Goal: Task Accomplishment & Management: Use online tool/utility

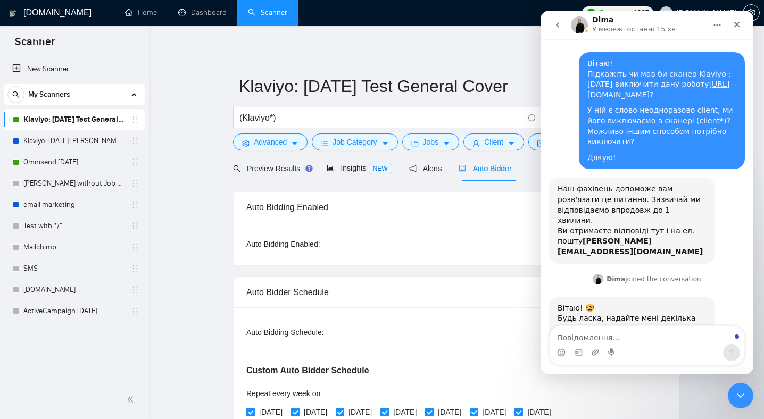
scroll to position [69, 0]
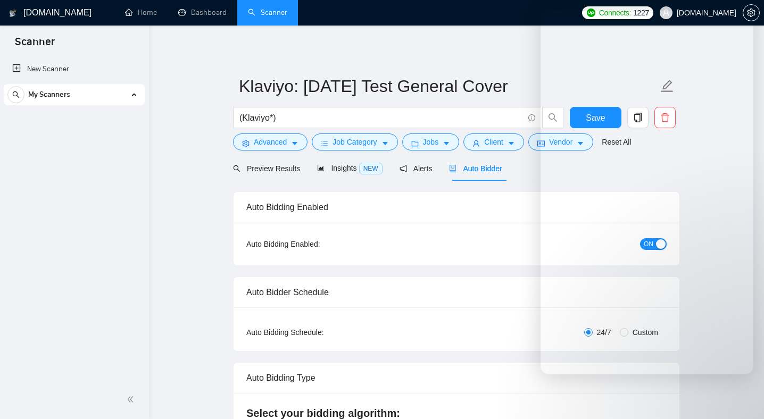
radio input "false"
radio input "true"
checkbox input "true"
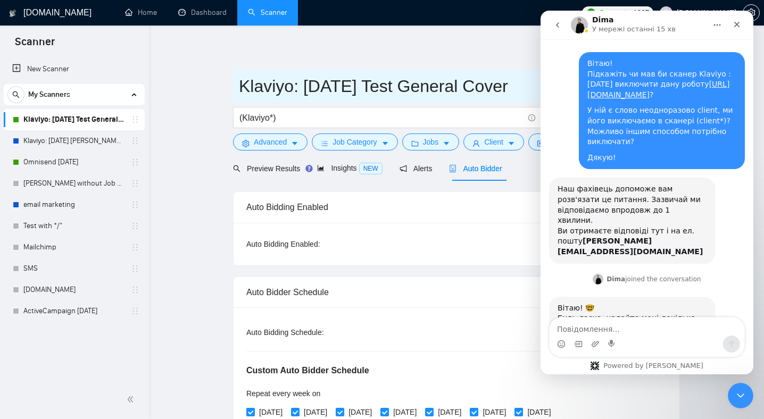
scroll to position [77, 0]
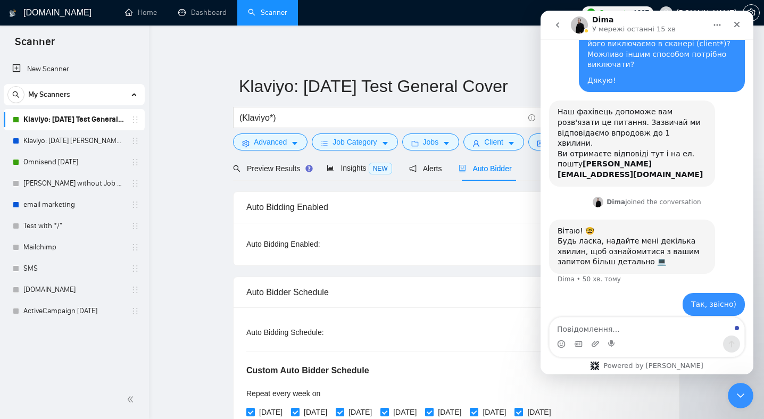
click at [395, 202] on div "Auto Bidding Enabled" at bounding box center [456, 207] width 420 height 30
click at [738, 393] on icon "Закрити програму для спілкування Intercom" at bounding box center [739, 394] width 13 height 13
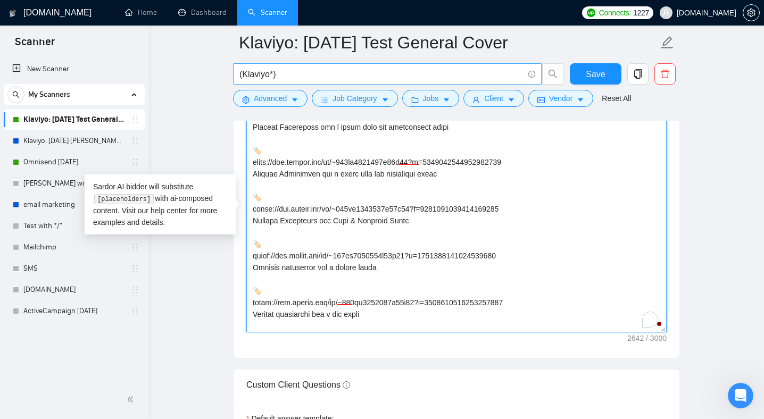
scroll to position [0, 0]
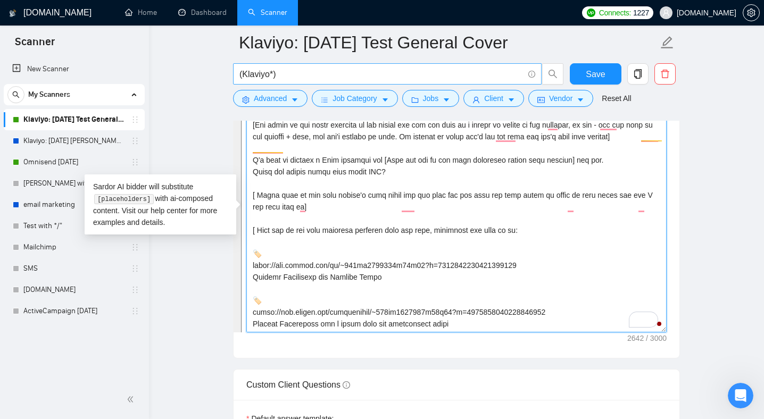
drag, startPoint x: 353, startPoint y: 325, endPoint x: 258, endPoint y: 63, distance: 278.1
click at [258, 63] on div "Klaviyo: [DATE] Test General Cover (Klaviyo*) Save Advanced Job Category Jobs C…" at bounding box center [456, 272] width 447 height 3364
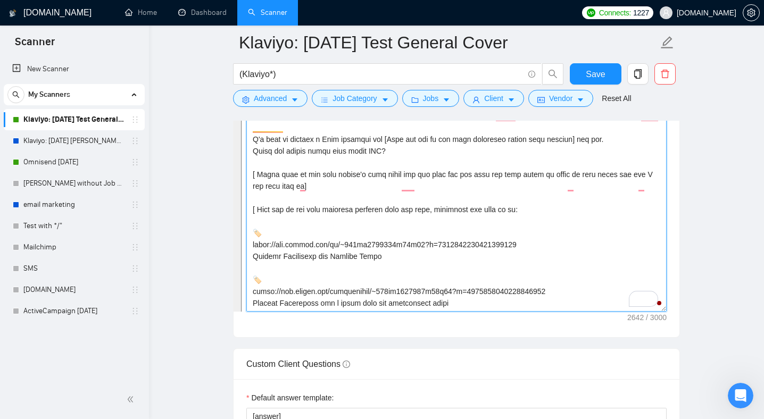
scroll to position [1467, 0]
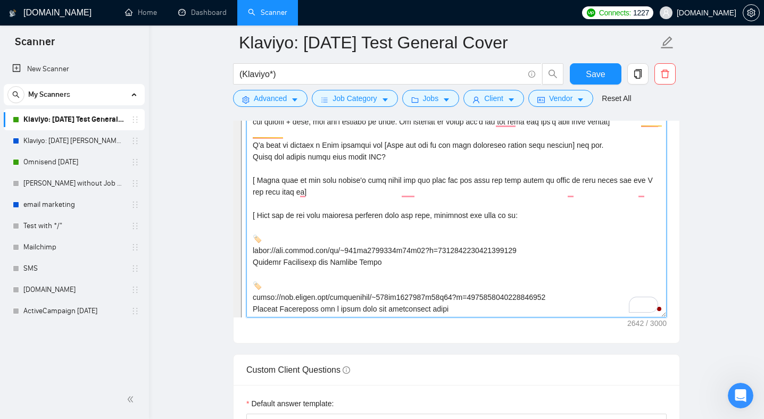
click at [501, 213] on textarea "Cover letter template:" at bounding box center [456, 197] width 420 height 239
drag, startPoint x: 536, startPoint y: 261, endPoint x: 251, endPoint y: 261, distance: 284.7
click at [251, 261] on textarea "Cover letter template:" at bounding box center [456, 197] width 420 height 239
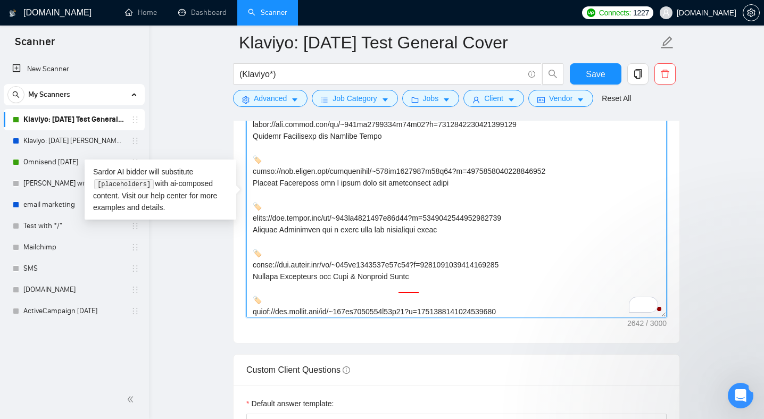
scroll to position [477, 0]
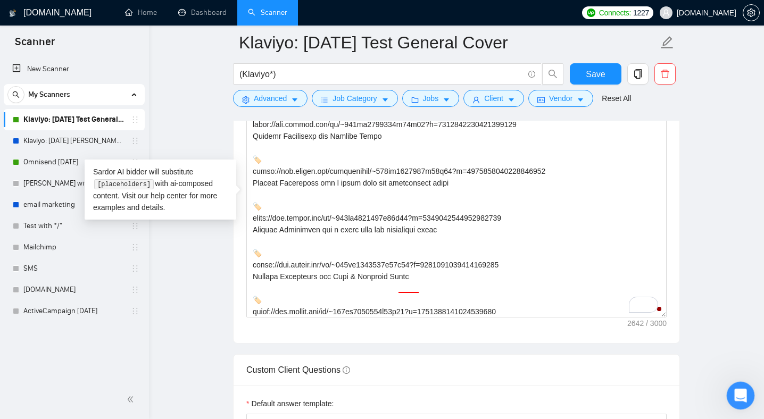
click at [746, 395] on div "Відкрити програму для спілкування Intercom" at bounding box center [739, 394] width 35 height 35
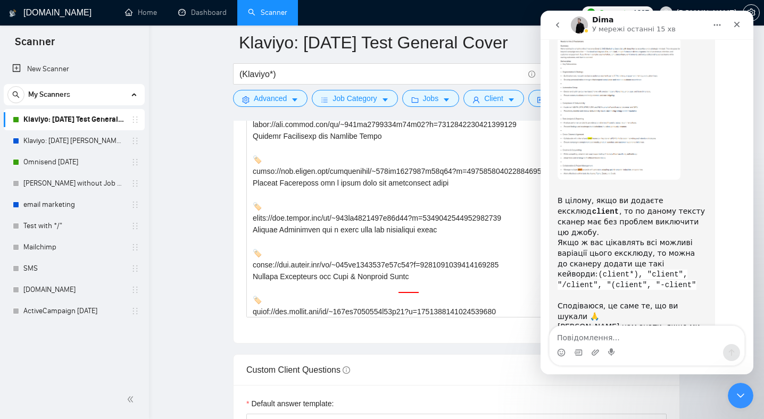
scroll to position [468, 0]
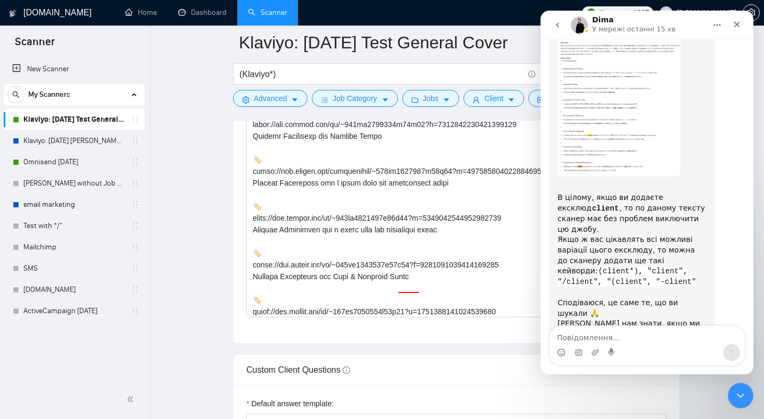
click at [623, 334] on textarea "Повідомлення..." at bounding box center [647, 335] width 195 height 18
click at [626, 332] on textarea "Повідомлення..." at bounding box center [647, 335] width 195 height 18
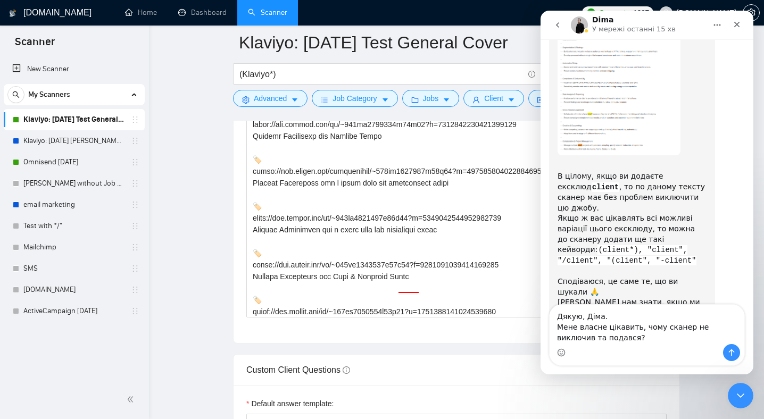
scroll to position [500, 0]
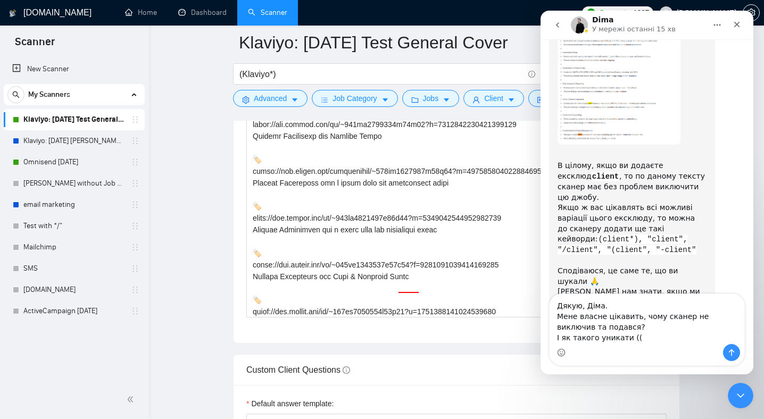
type textarea "Дякую, Діма. Мене власне цікавить, чому сканер не виключив та подався? І як так…"
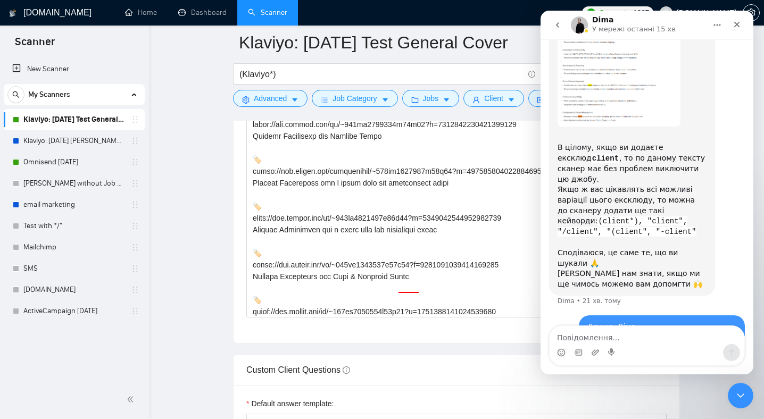
scroll to position [531, 0]
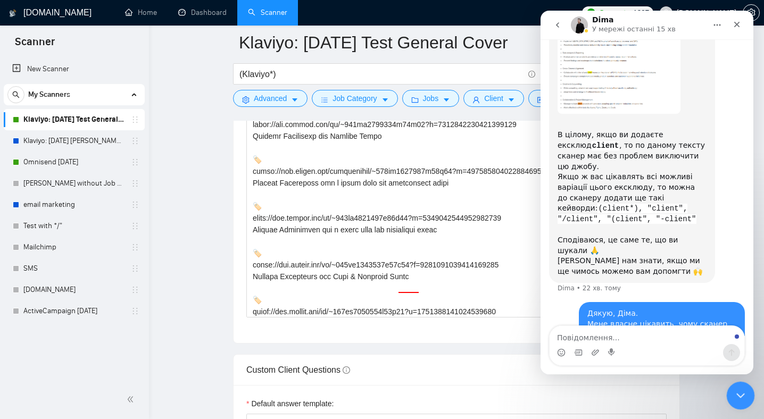
click at [741, 396] on icon "Закрити програму для спілкування Intercom" at bounding box center [739, 394] width 13 height 13
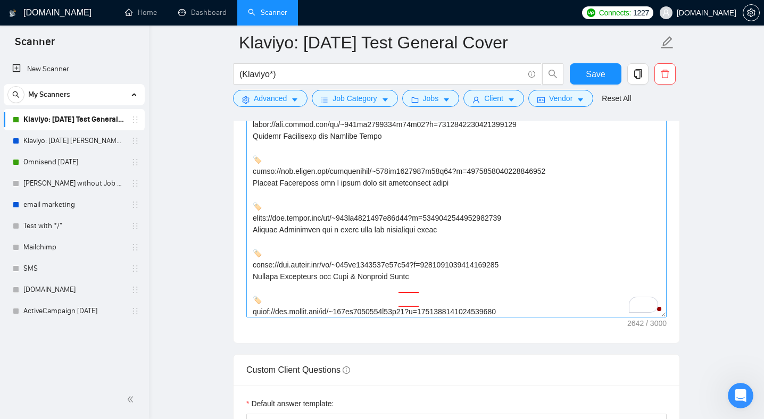
scroll to position [55, 0]
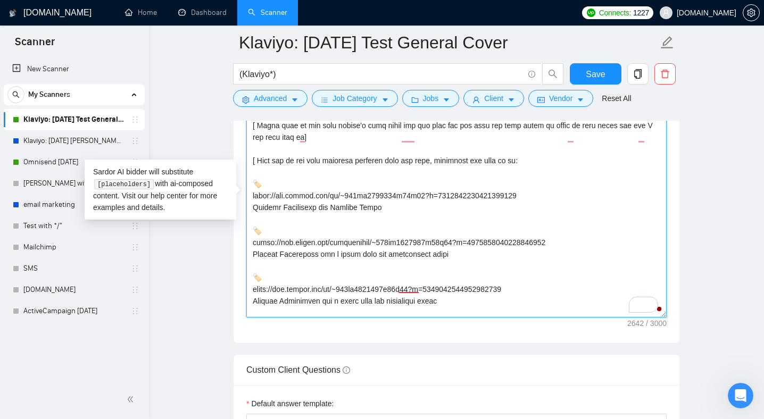
drag, startPoint x: 541, startPoint y: 207, endPoint x: 246, endPoint y: 207, distance: 294.3
click at [246, 207] on textarea "Cover letter template:" at bounding box center [456, 197] width 420 height 239
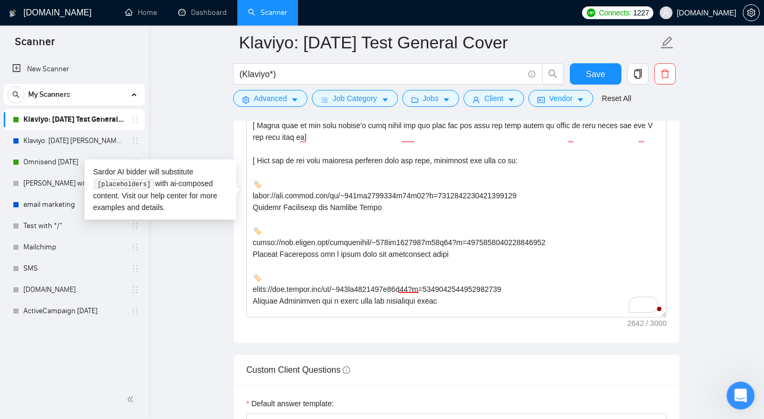
click at [740, 397] on icon "Відкрити програму для спілкування Intercom" at bounding box center [740, 395] width 18 height 18
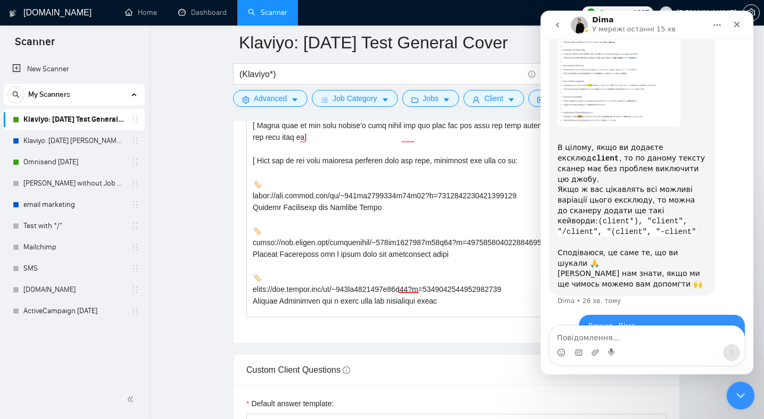
scroll to position [531, 0]
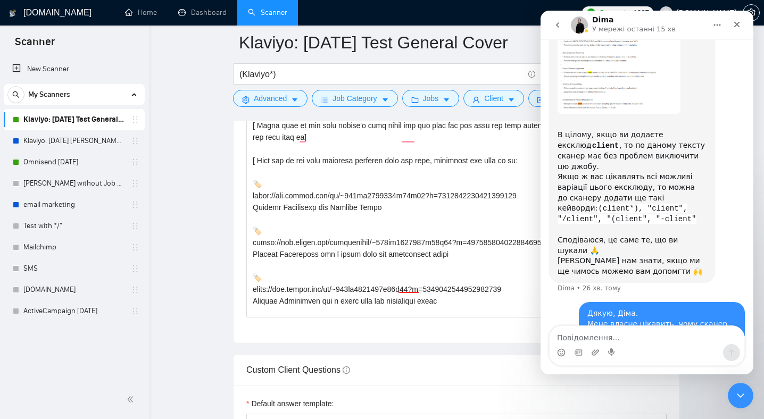
click at [204, 102] on main "Klaviyo: [DATE] Test General Cover (Klaviyo*) Save Advanced Job Category Jobs C…" at bounding box center [456, 257] width 581 height 3364
click at [739, 392] on icon "Закрити програму для спілкування Intercom" at bounding box center [739, 394] width 13 height 13
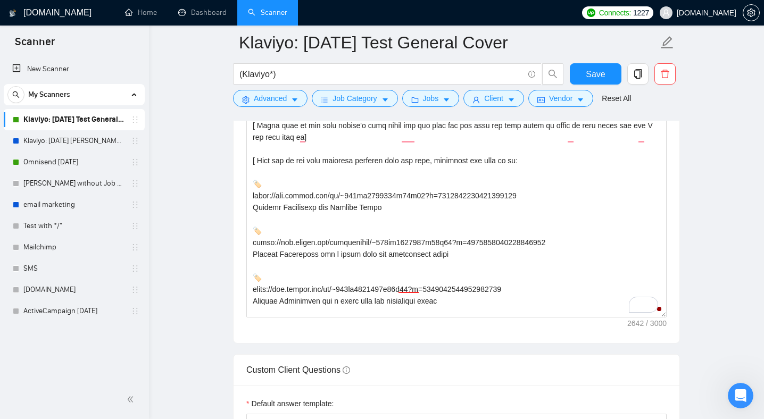
click at [56, 14] on h1 "[DOMAIN_NAME]" at bounding box center [57, 13] width 68 height 26
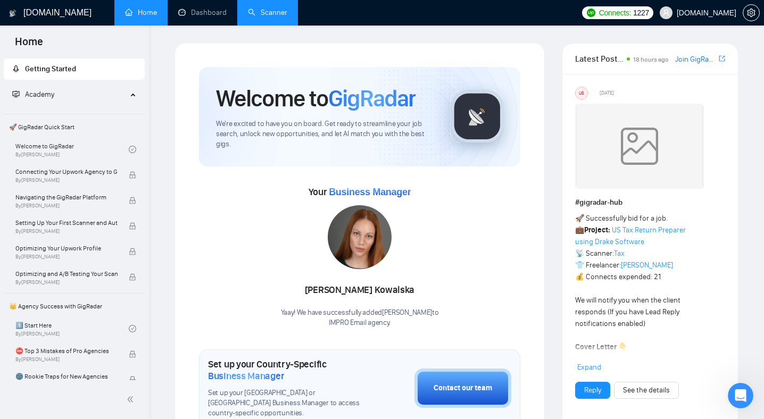
click at [269, 14] on link "Scanner" at bounding box center [267, 12] width 39 height 9
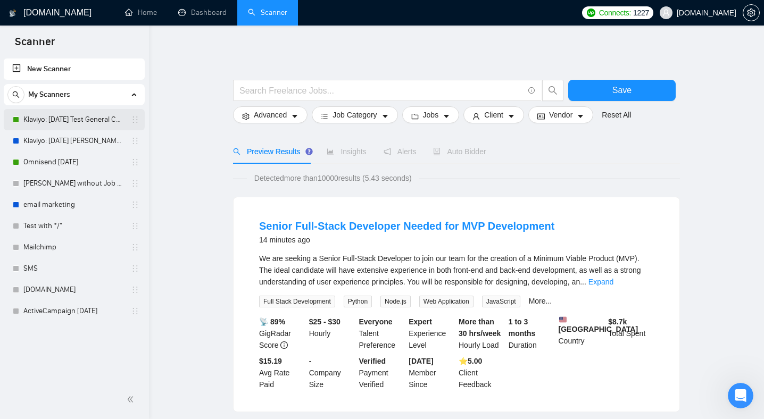
click at [95, 116] on link "Klaviyo: [DATE] Test General Cover" at bounding box center [73, 119] width 101 height 21
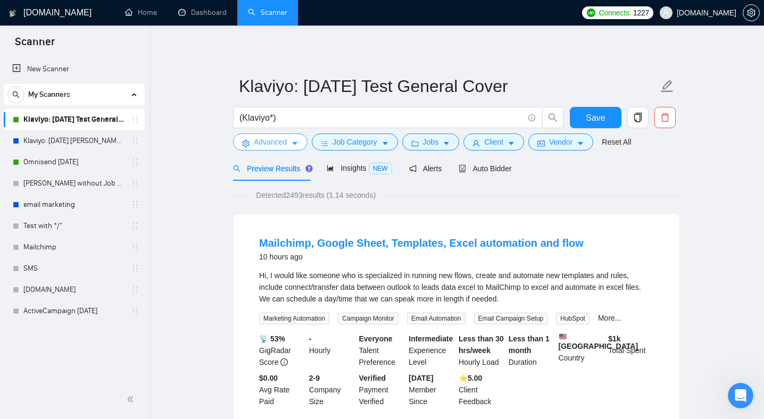
click at [290, 146] on button "Advanced" at bounding box center [270, 142] width 74 height 17
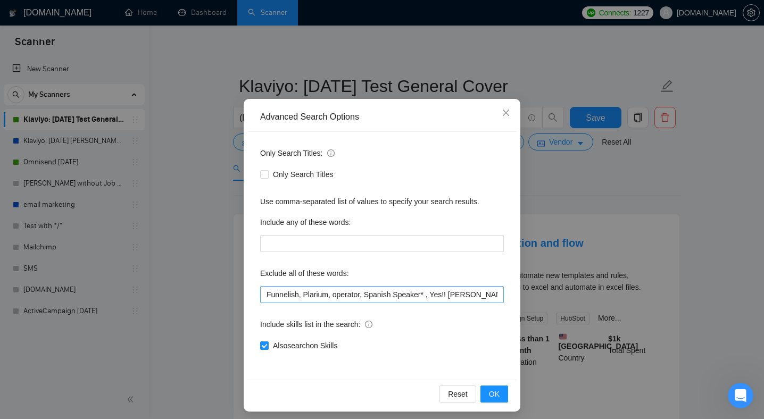
scroll to position [23, 0]
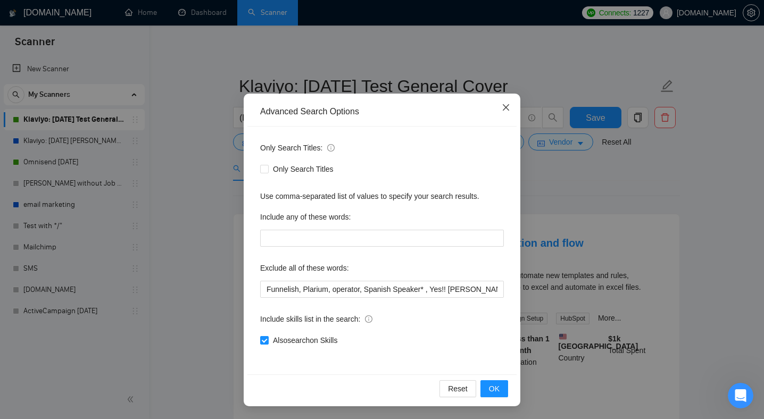
click at [506, 109] on icon "close" at bounding box center [506, 107] width 9 height 9
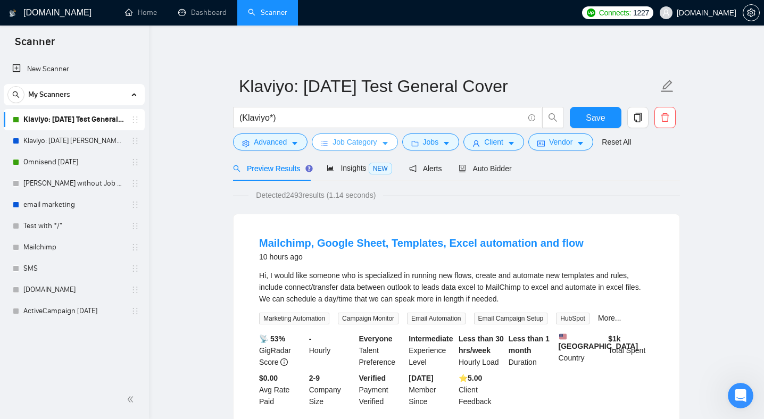
click at [361, 145] on span "Job Category" at bounding box center [355, 142] width 44 height 12
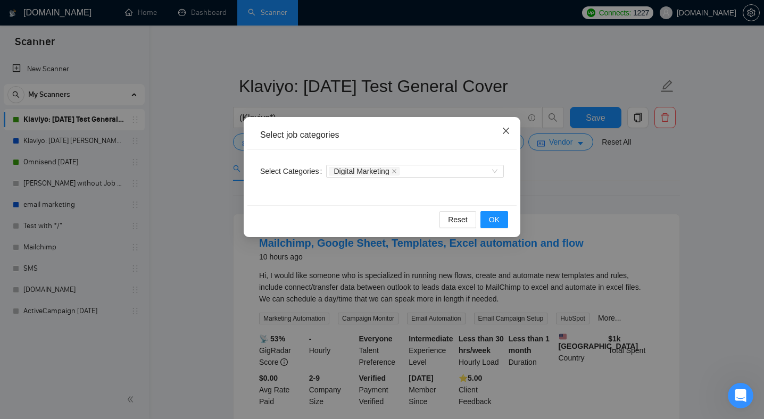
click at [506, 128] on icon "close" at bounding box center [506, 131] width 9 height 9
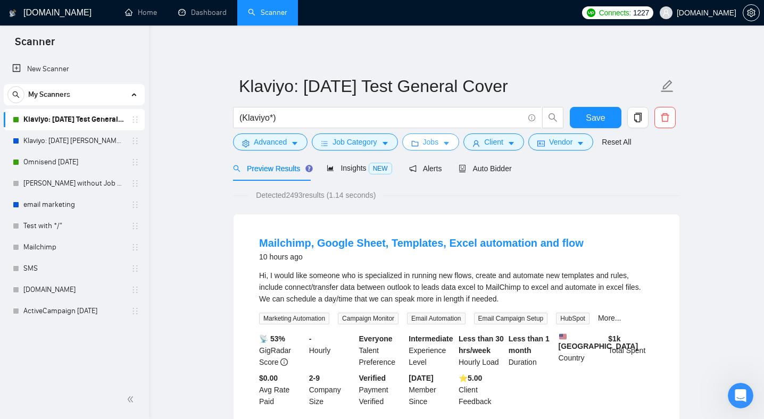
click at [449, 143] on icon "caret-down" at bounding box center [446, 144] width 5 height 3
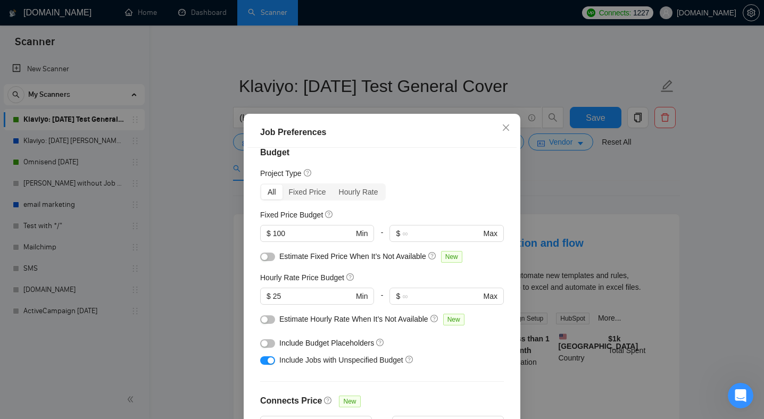
scroll to position [13, 0]
click at [504, 130] on icon "close" at bounding box center [506, 128] width 6 height 6
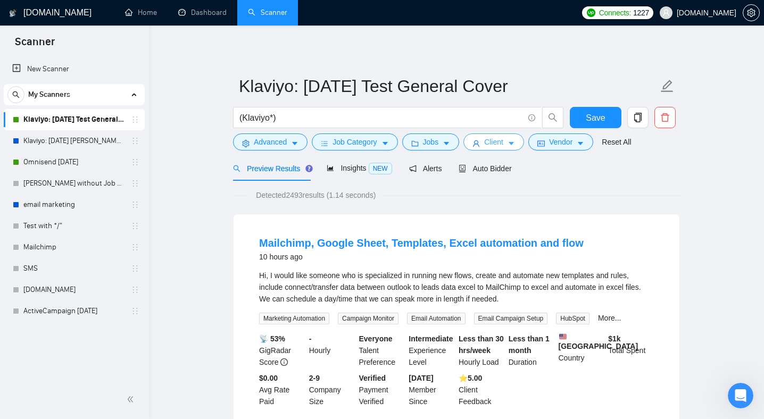
click at [512, 146] on icon "caret-down" at bounding box center [511, 143] width 7 height 7
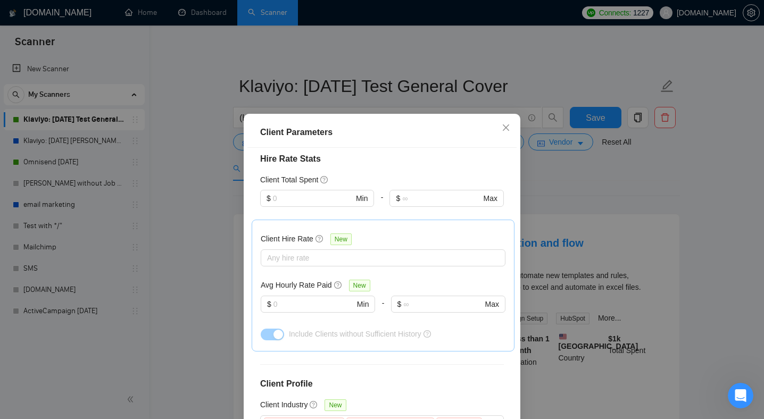
scroll to position [471, 0]
click at [507, 130] on icon "close" at bounding box center [506, 127] width 9 height 9
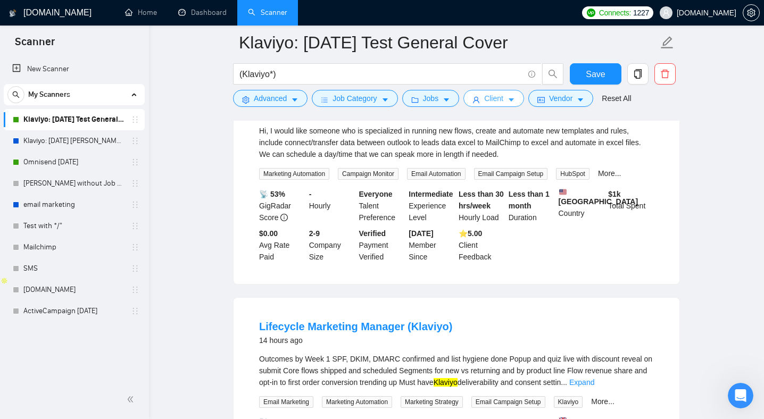
scroll to position [0, 0]
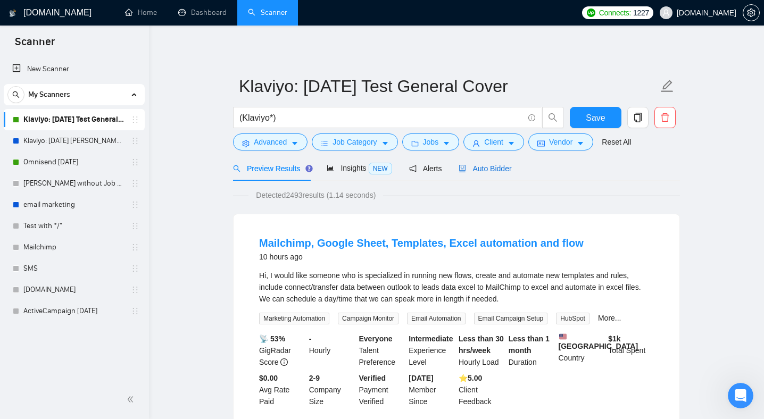
drag, startPoint x: 499, startPoint y: 168, endPoint x: 459, endPoint y: 187, distance: 43.8
click at [499, 168] on span "Auto Bidder" at bounding box center [485, 168] width 53 height 9
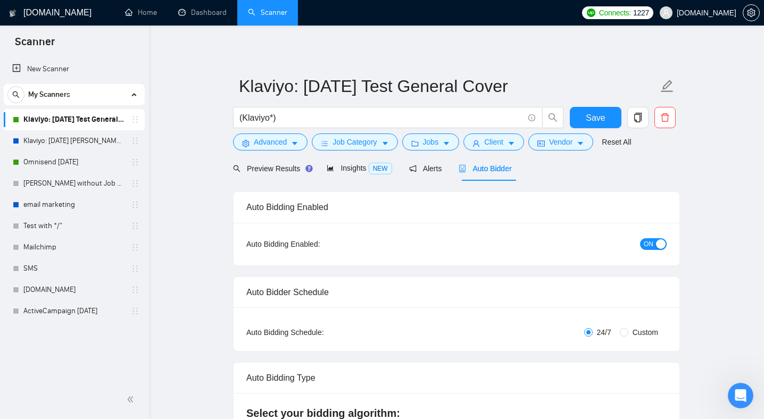
radio input "false"
radio input "true"
checkbox input "true"
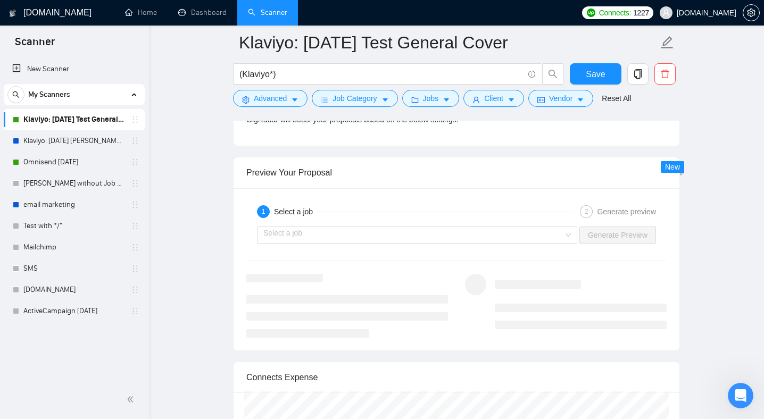
scroll to position [2163, 0]
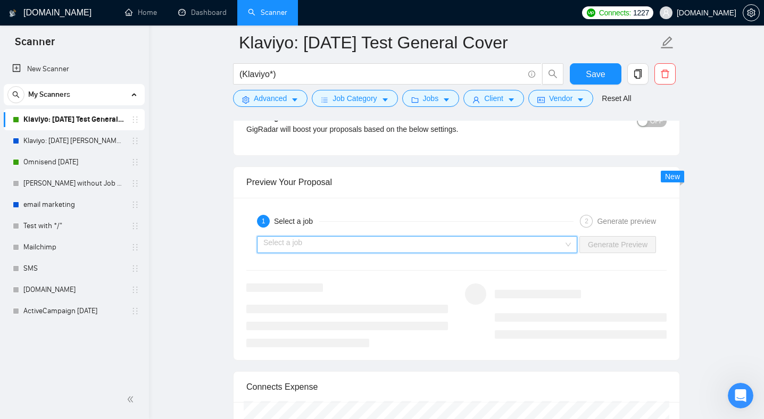
click at [452, 244] on input "search" at bounding box center [413, 245] width 300 height 16
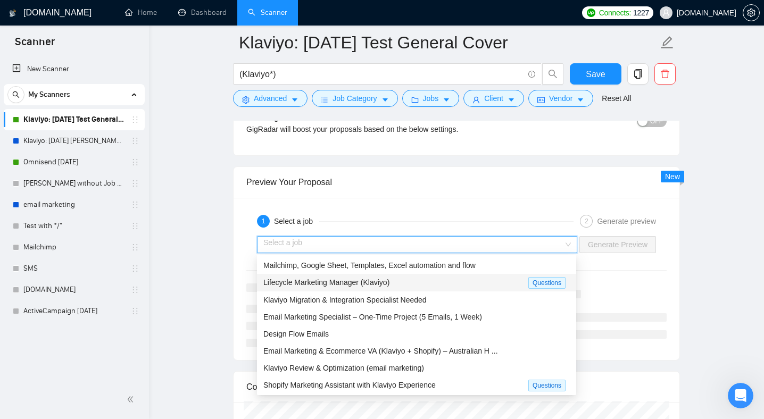
click at [426, 278] on div "Lifecycle Marketing Manager (Klaviyo)" at bounding box center [395, 283] width 265 height 12
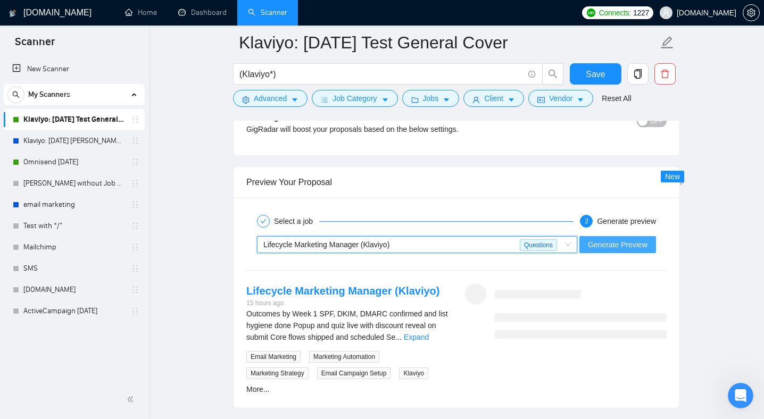
click at [624, 245] on span "Generate Preview" at bounding box center [618, 245] width 60 height 12
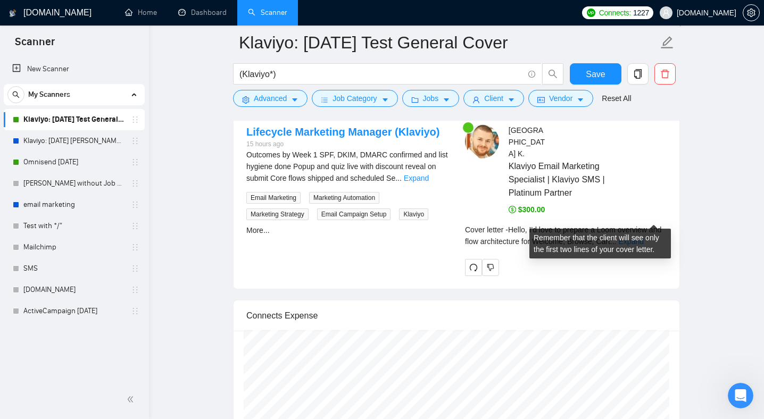
scroll to position [2325, 0]
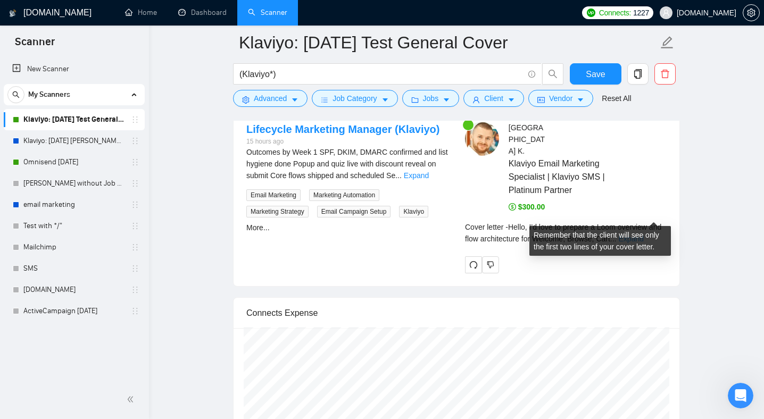
click at [644, 235] on link "Expand" at bounding box center [631, 239] width 25 height 9
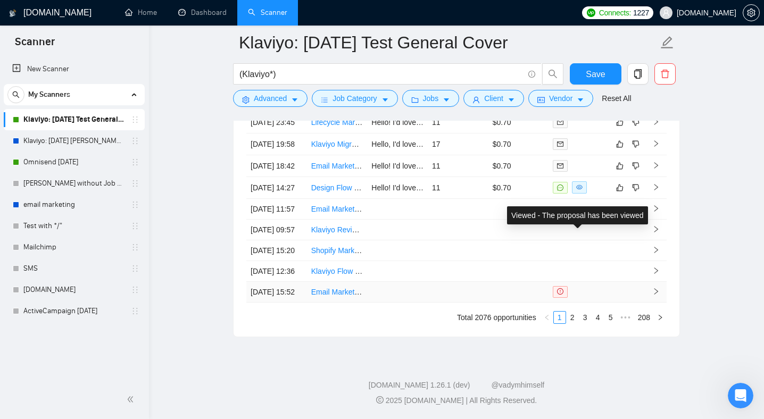
scroll to position [3925, 0]
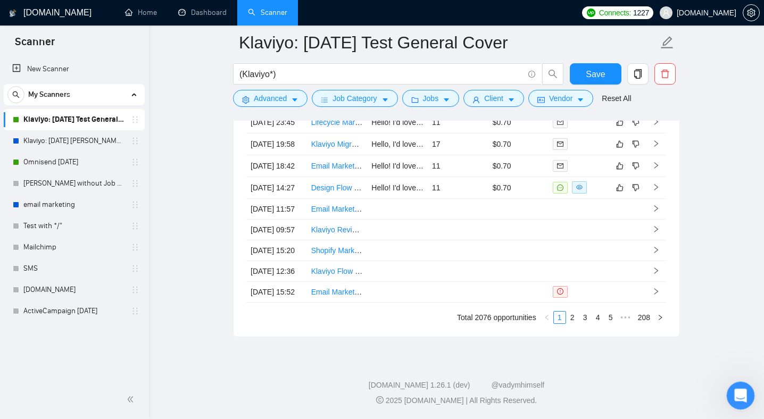
click at [735, 396] on icon "Відкрити програму для спілкування Intercom" at bounding box center [740, 395] width 18 height 18
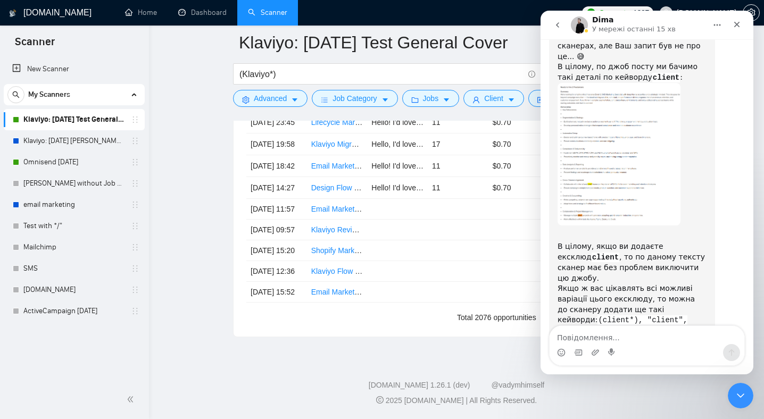
scroll to position [370, 0]
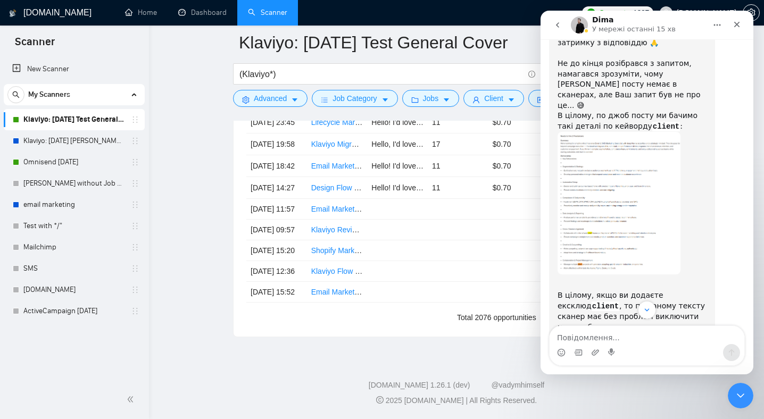
click at [557, 22] on icon "go back" at bounding box center [557, 25] width 9 height 9
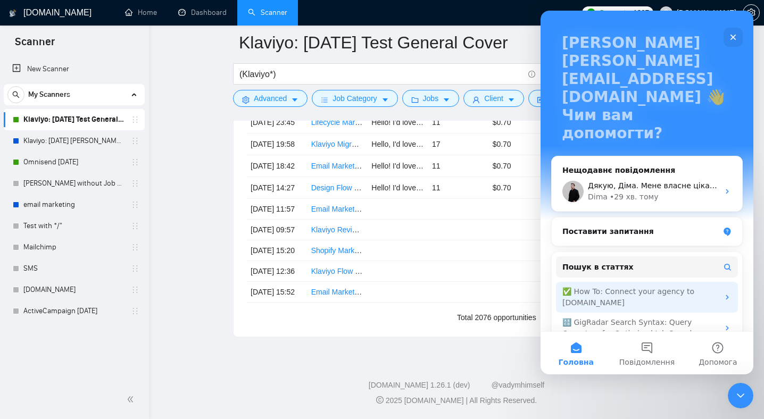
scroll to position [60, 0]
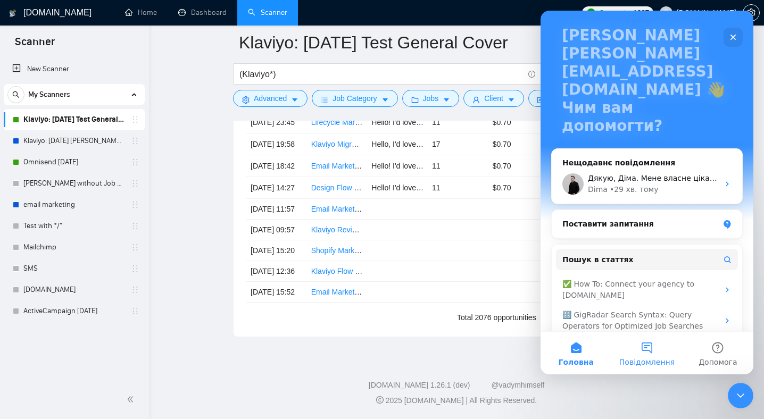
click at [654, 348] on button "Повідомлення" at bounding box center [646, 353] width 71 height 43
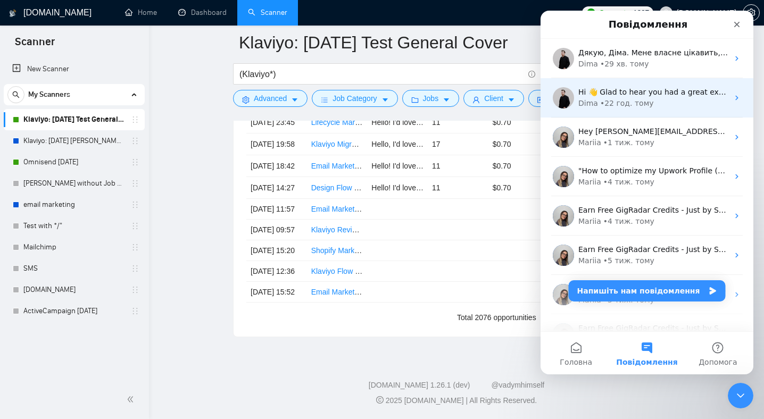
click at [650, 105] on div "Dima • 22 год. тому" at bounding box center [653, 103] width 150 height 11
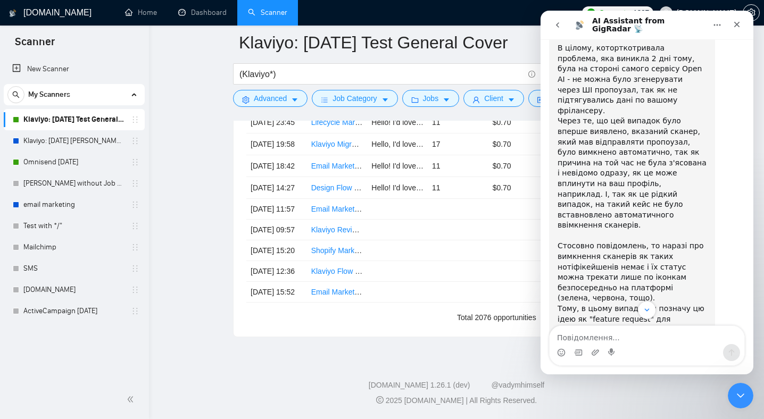
scroll to position [524, 0]
click at [556, 25] on icon "go back" at bounding box center [557, 24] width 3 height 5
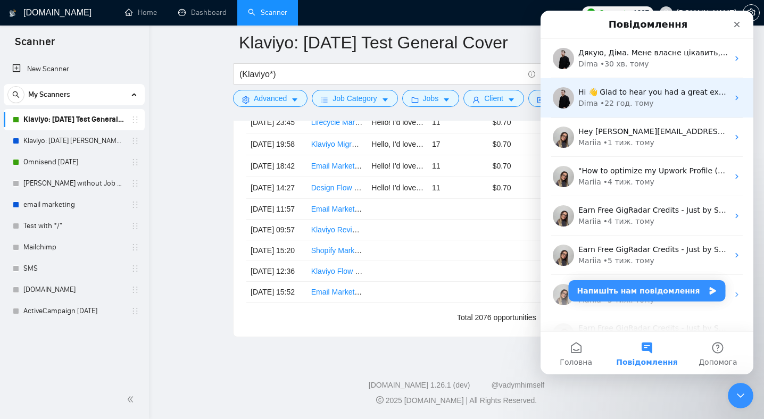
click at [651, 106] on div "Dima • 22 год. тому" at bounding box center [653, 103] width 150 height 11
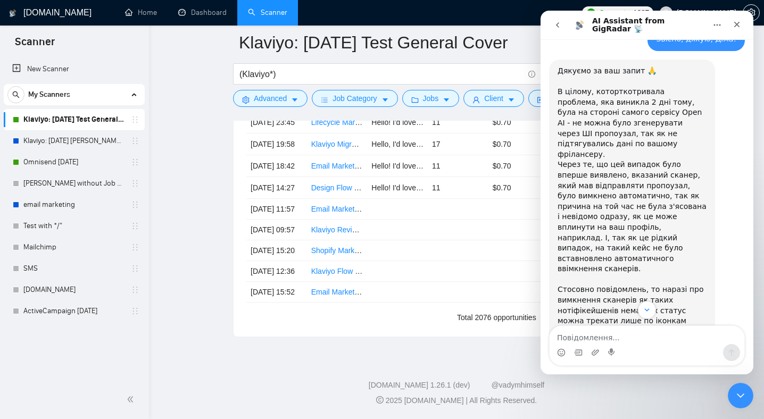
scroll to position [475, 0]
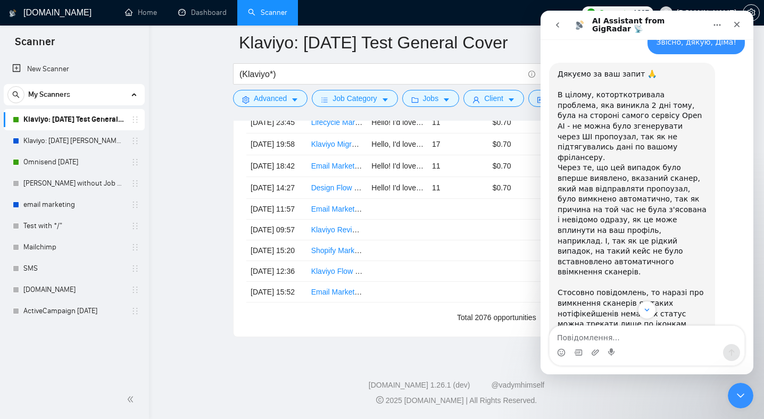
click at [556, 23] on icon "go back" at bounding box center [557, 25] width 9 height 9
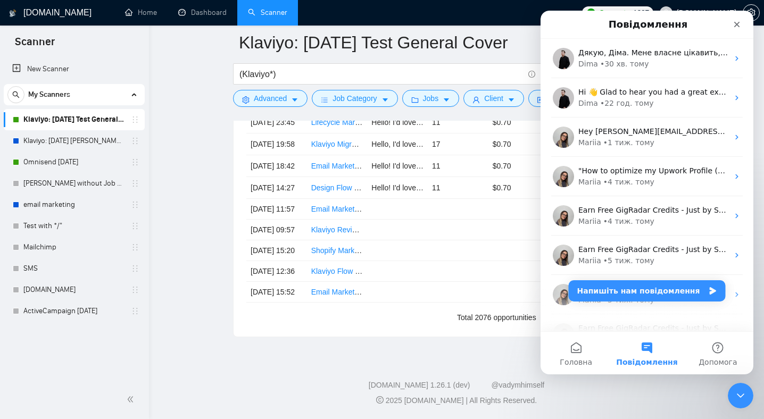
scroll to position [0, 0]
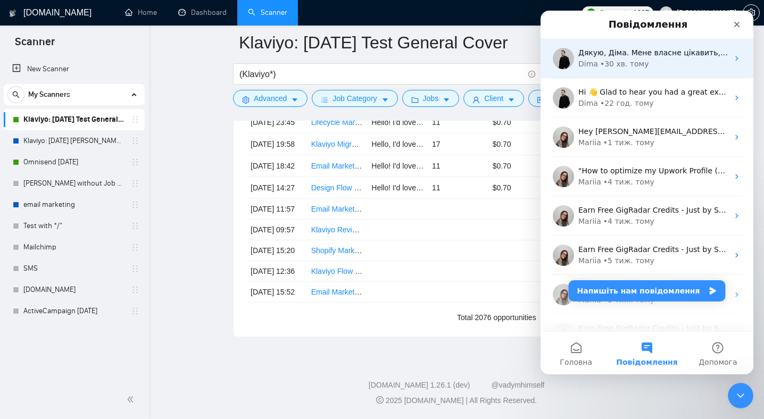
click at [629, 63] on div "• 30 хв. тому" at bounding box center [624, 64] width 49 height 11
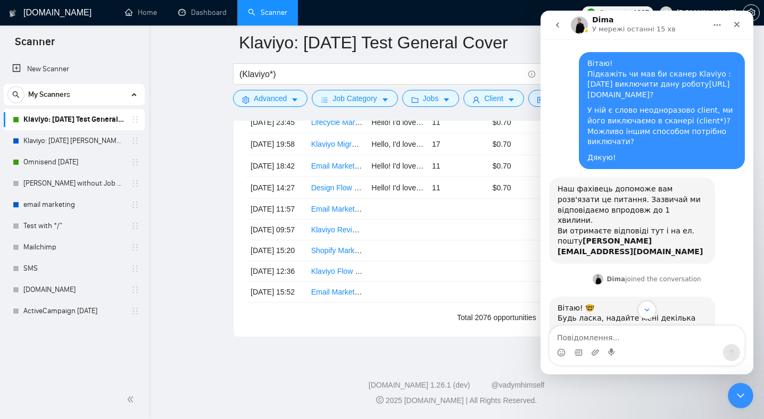
click at [660, 97] on link "[URL][DOMAIN_NAME]" at bounding box center [658, 89] width 142 height 19
click at [274, 101] on span "Advanced" at bounding box center [270, 99] width 33 height 12
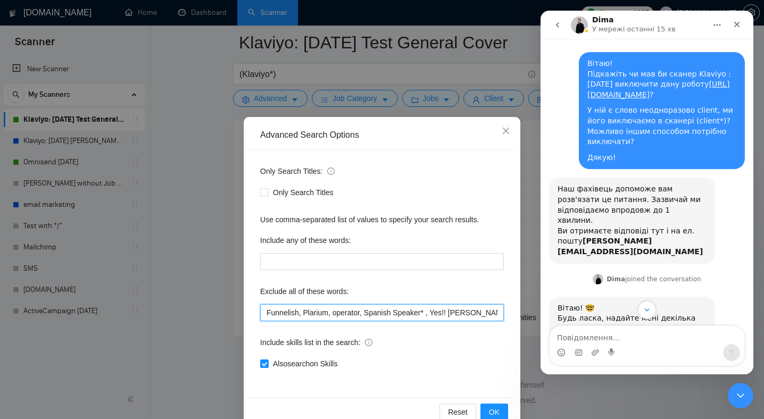
click at [467, 315] on input "Funnelish, Plarium, operator, Spanish Speaker* , Yes!! [PERSON_NAME]*, CE Brand…" at bounding box center [382, 312] width 244 height 17
click at [505, 131] on icon "close" at bounding box center [506, 131] width 9 height 9
